Goal: Task Accomplishment & Management: Manage account settings

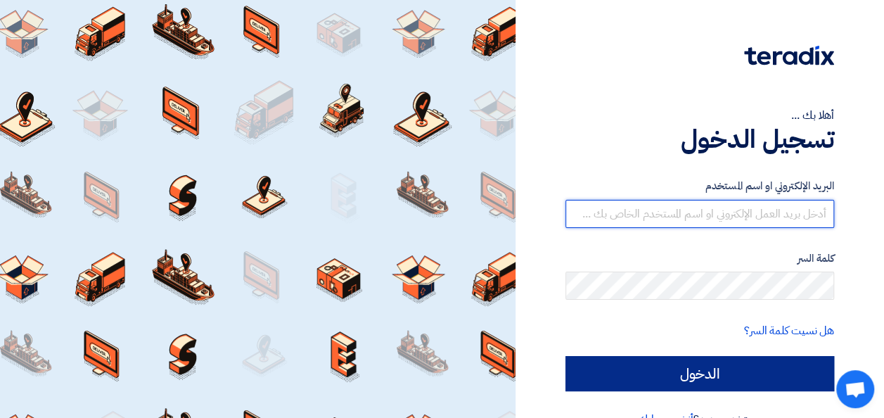
type input "[EMAIL_ADDRESS][PERSON_NAME][DOMAIN_NAME]"
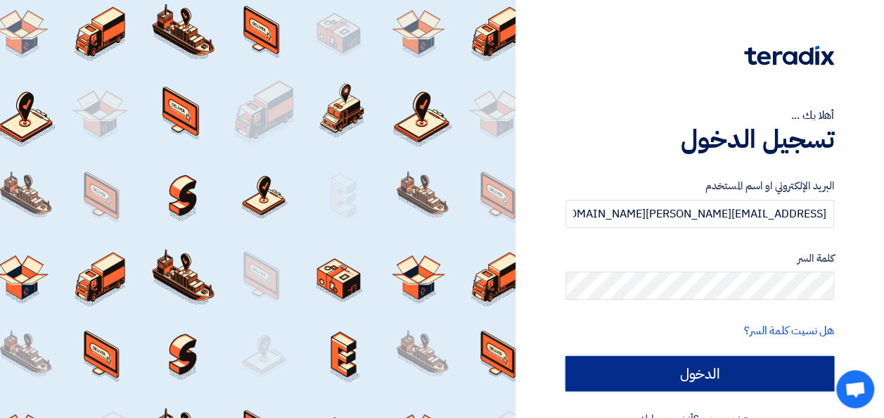
click at [614, 359] on input "الدخول" at bounding box center [699, 373] width 269 height 35
type input "Sign in"
